Goal: Find specific page/section: Find specific page/section

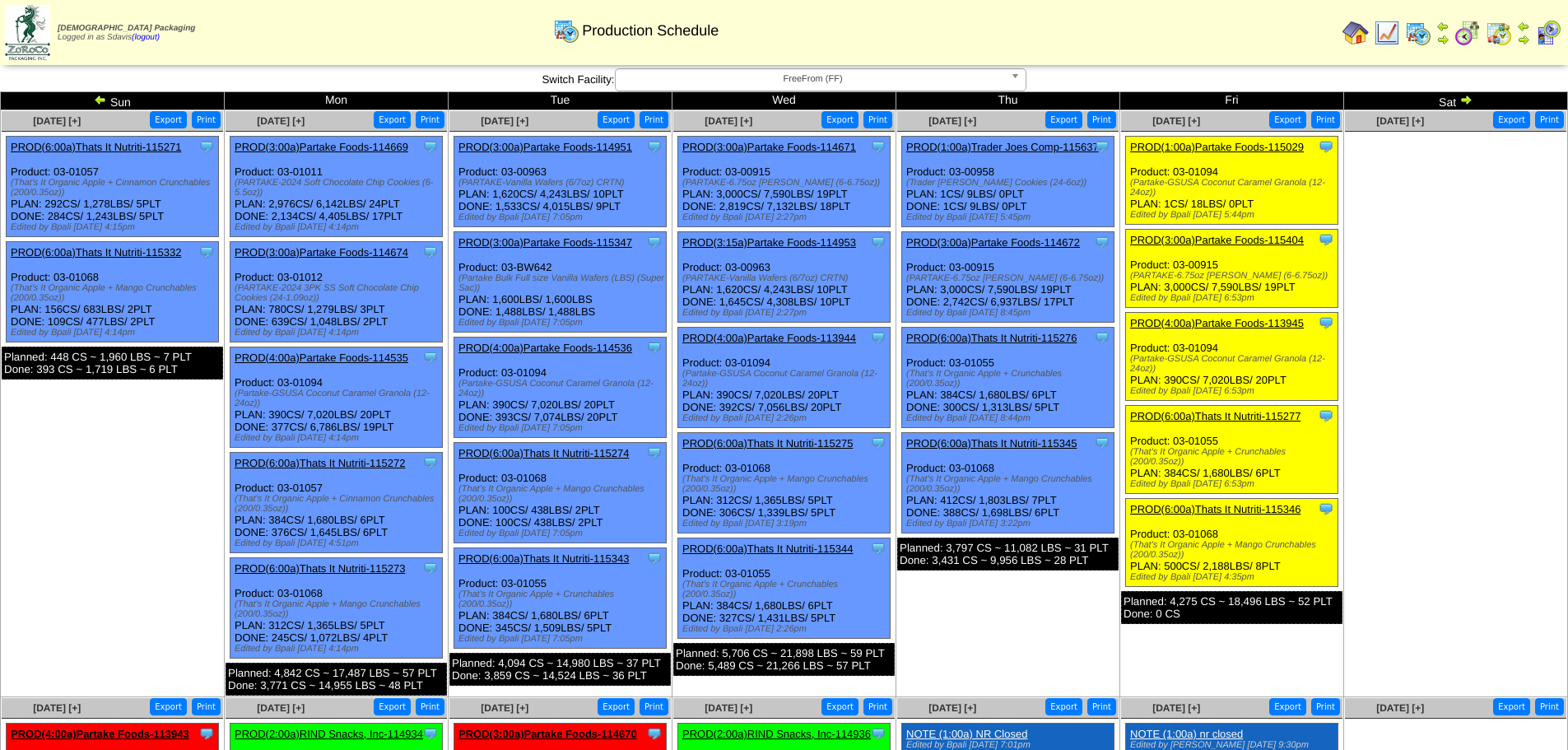
click at [1470, 101] on img at bounding box center [1466, 99] width 13 height 13
